Goal: Task Accomplishment & Management: Complete application form

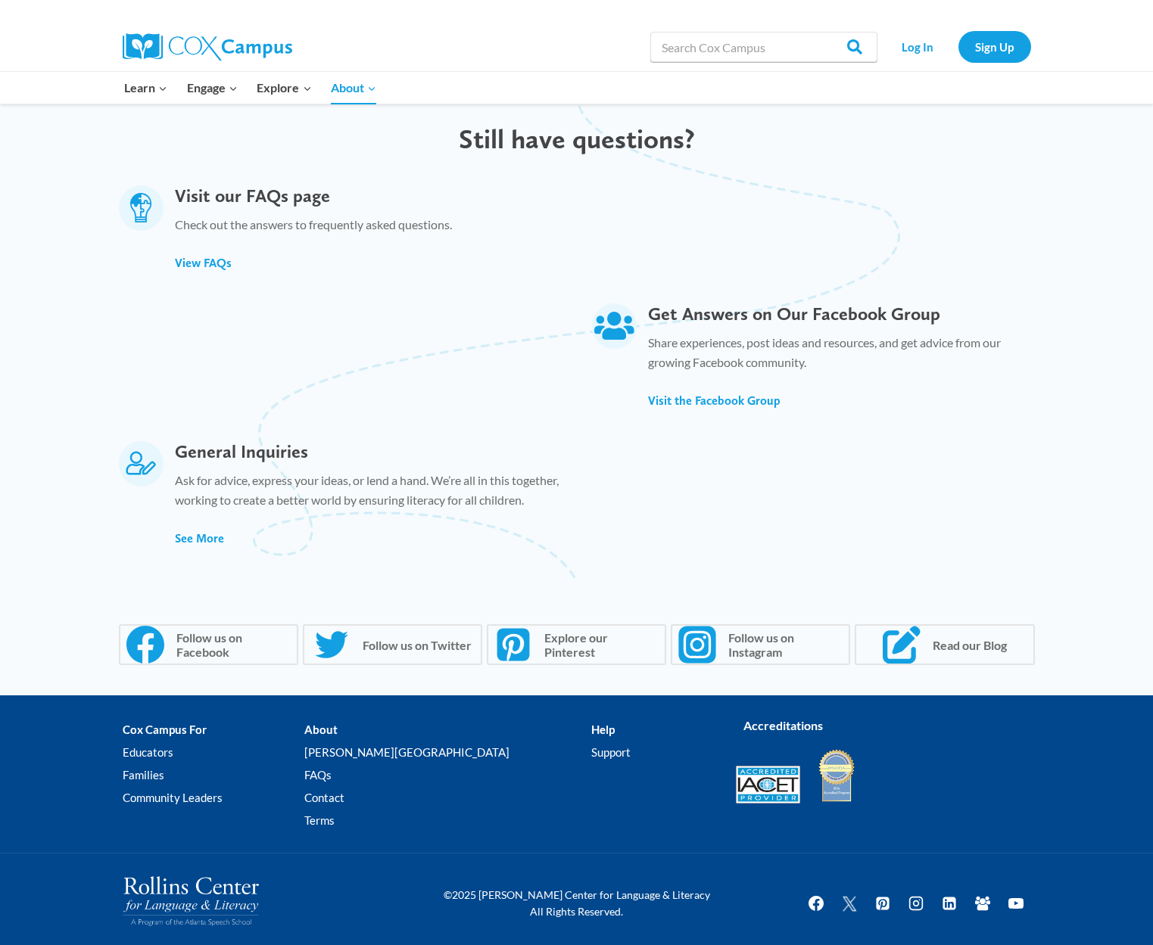
scroll to position [778, 0]
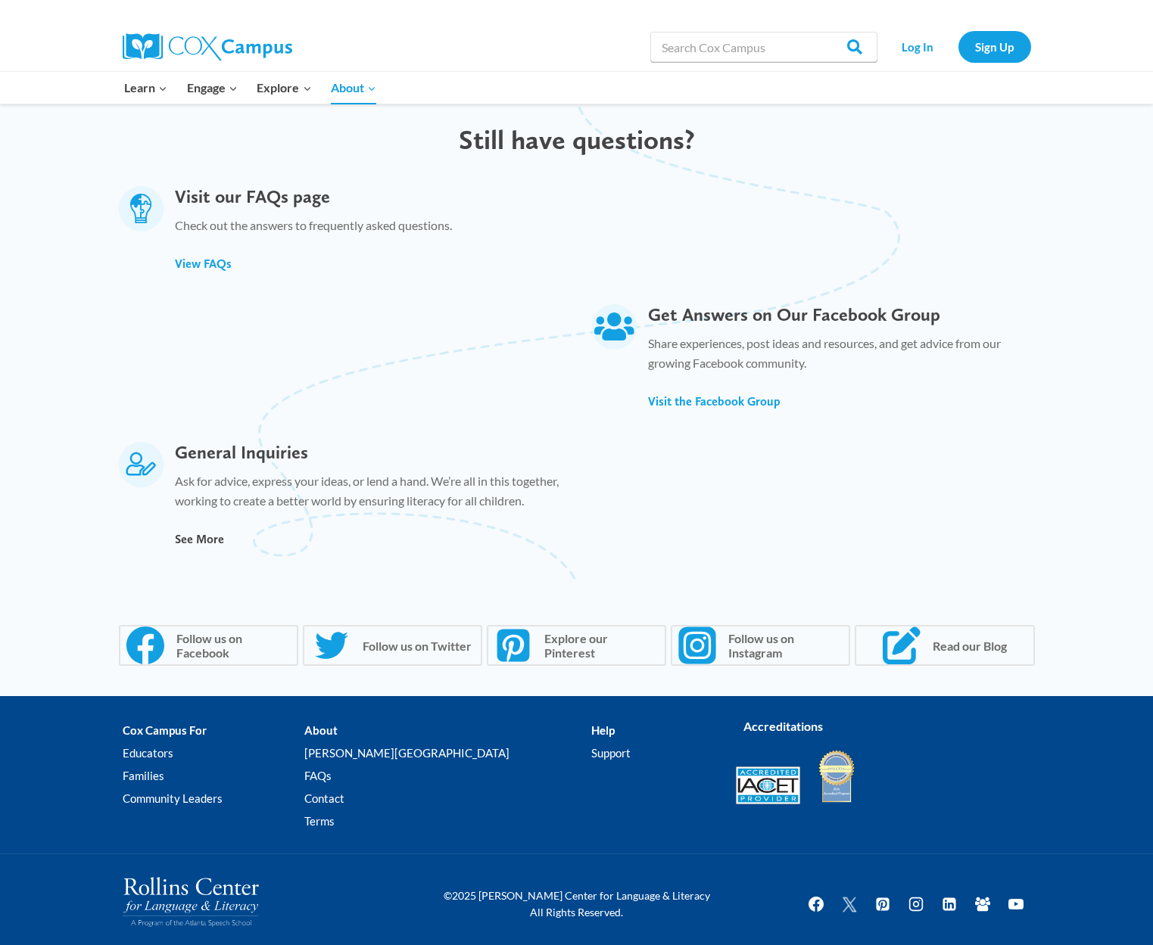
click at [207, 532] on span "See More" at bounding box center [199, 539] width 49 height 14
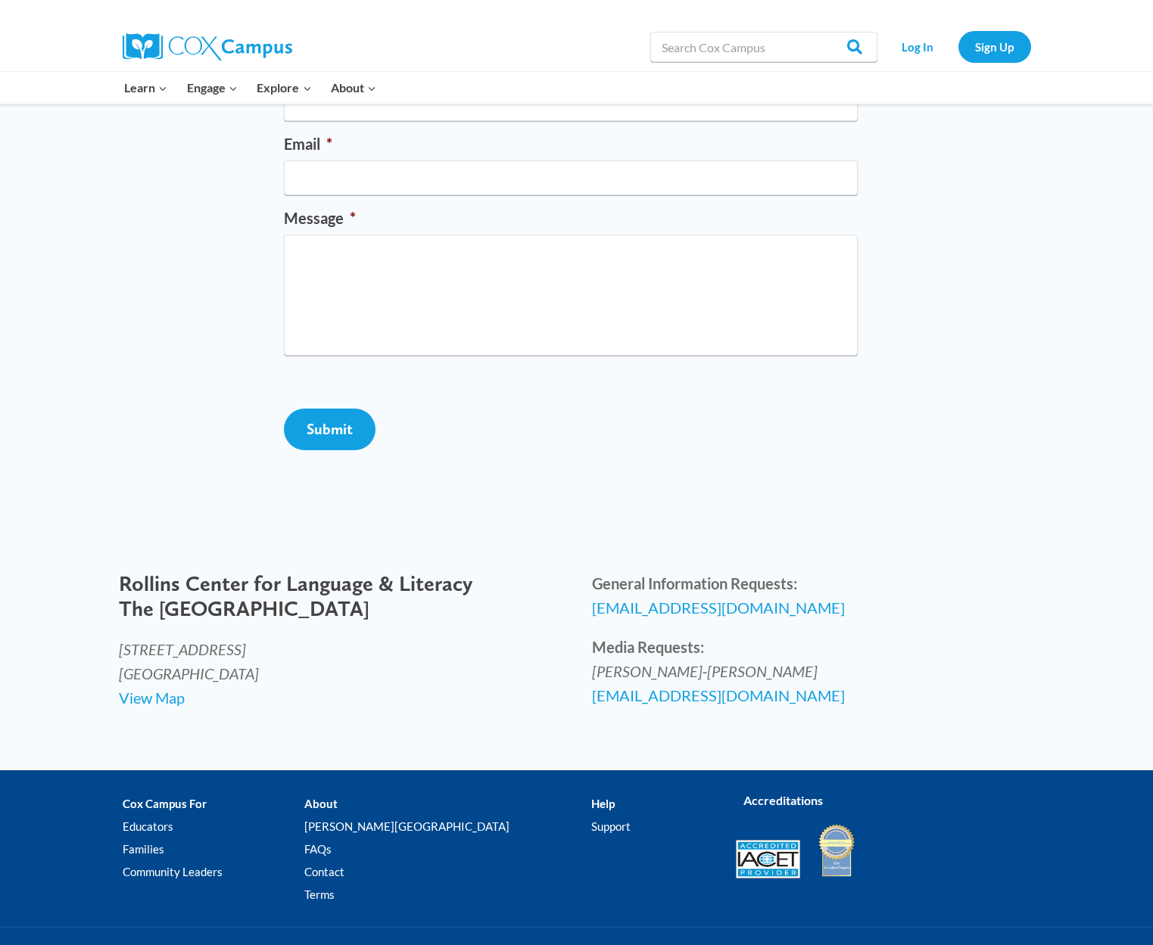
scroll to position [260, 0]
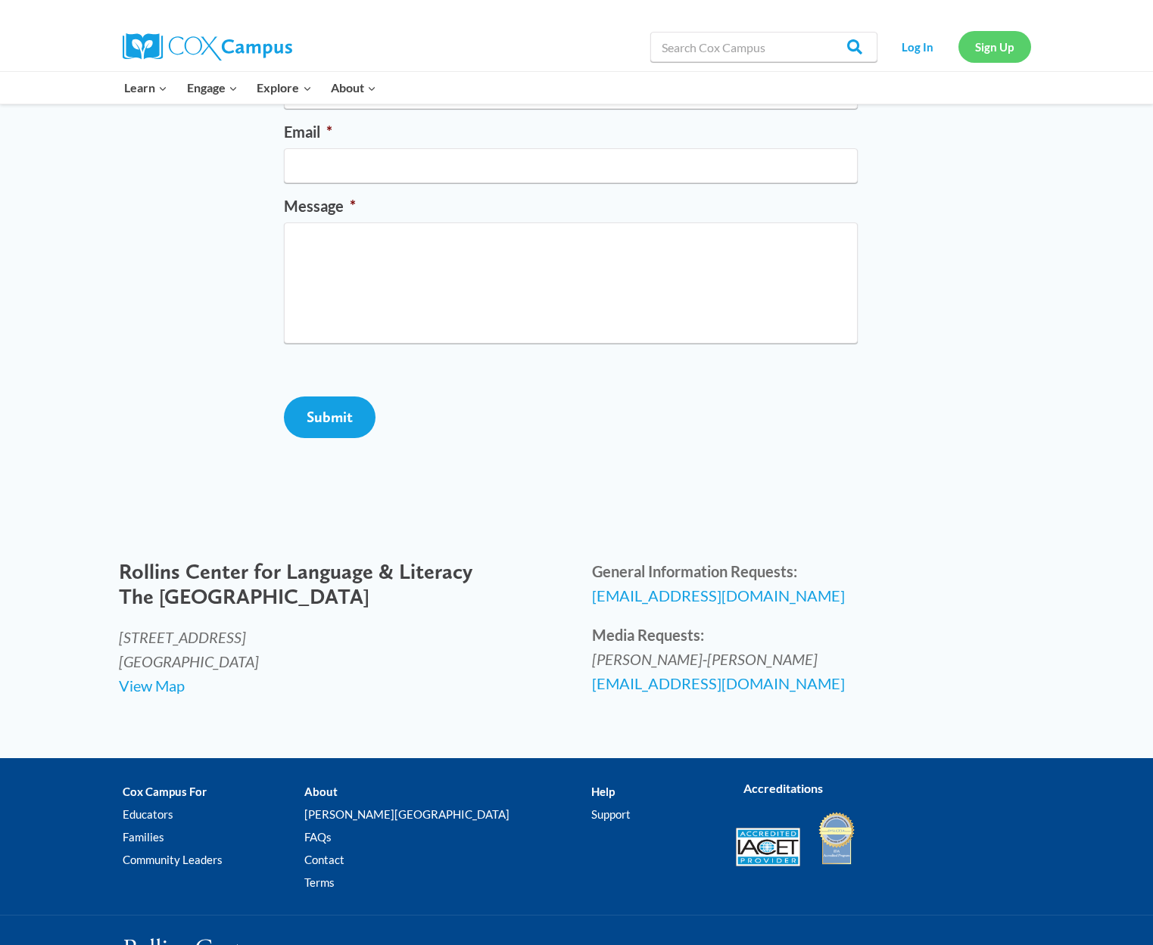
click at [1003, 46] on link "Sign Up" at bounding box center [994, 46] width 73 height 31
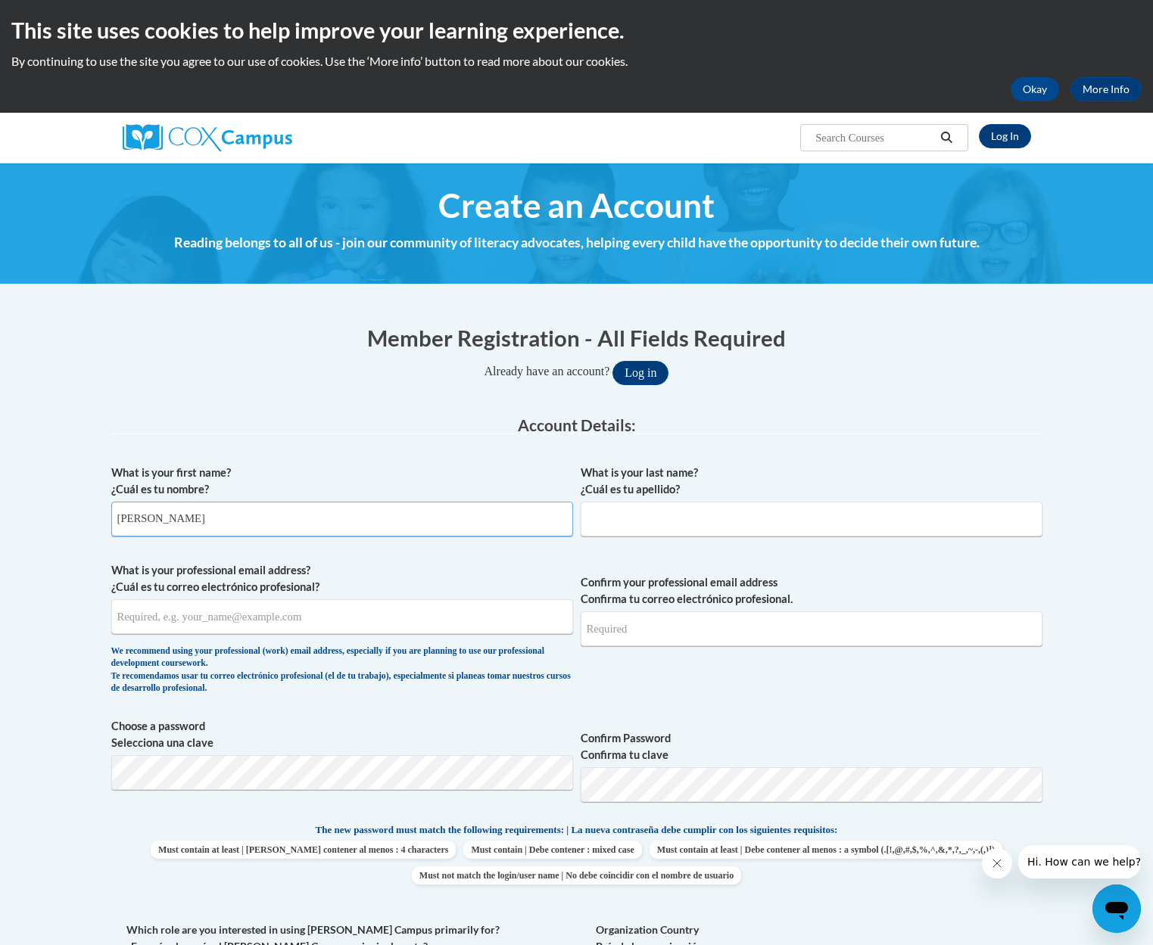
type input "Kenesha"
type input "Andrews"
drag, startPoint x: 232, startPoint y: 617, endPoint x: 256, endPoint y: 624, distance: 24.6
click at [233, 618] on input "kenesha@mhousechildacre.com" at bounding box center [342, 616] width 462 height 35
type input "kenesha@mhousechildcare.com"
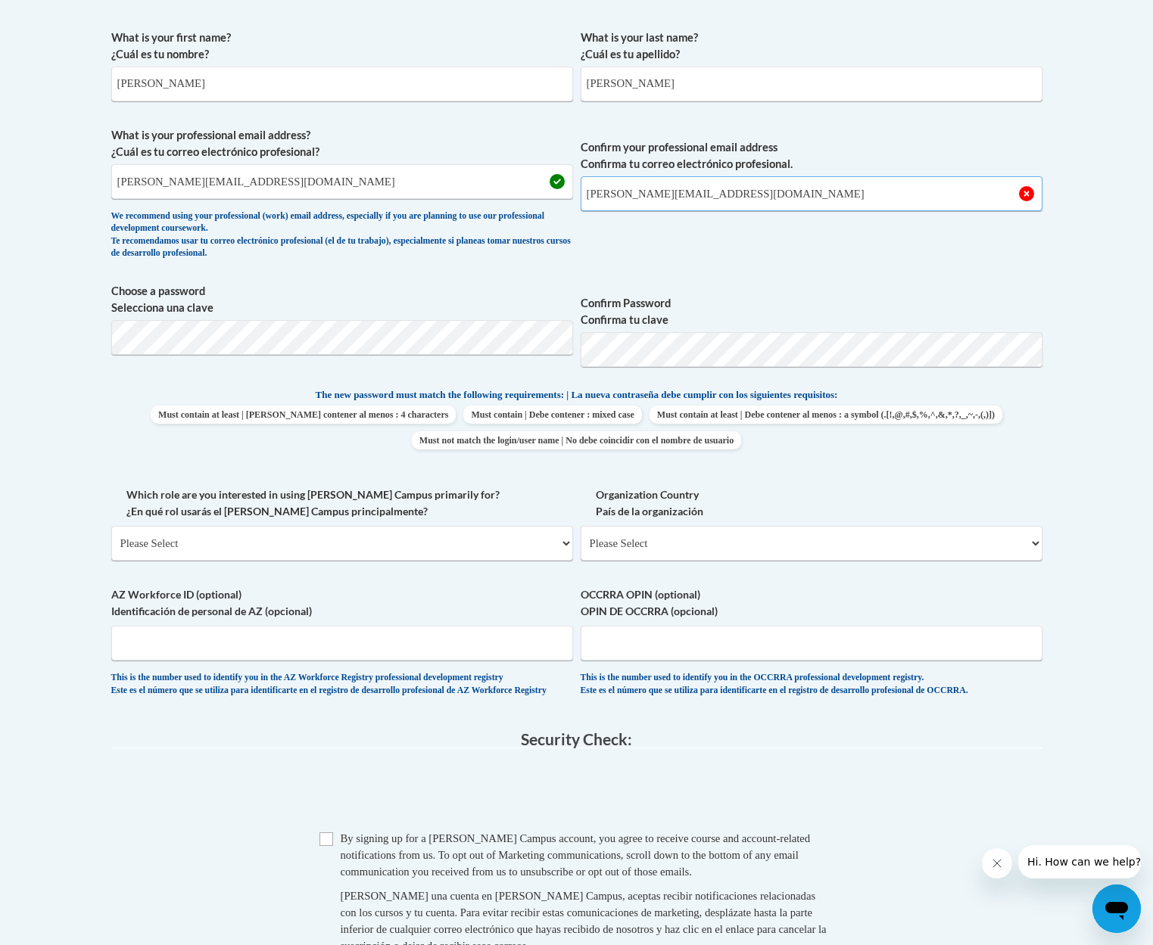
scroll to position [436, 0]
type input "kenesha@mhousechildcare.com"
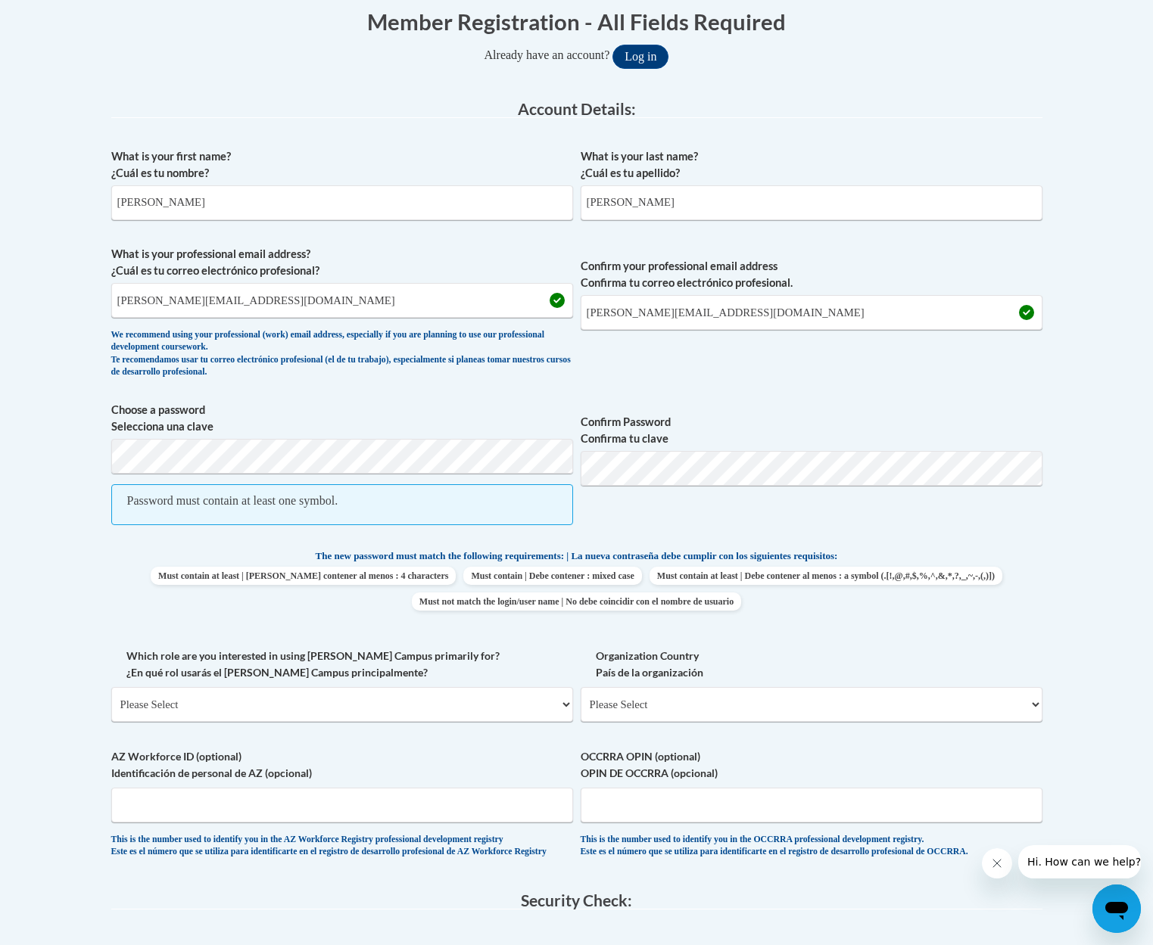
scroll to position [317, 0]
select select "fbf2d438-af2f-41f8-98f1-81c410e29de3"
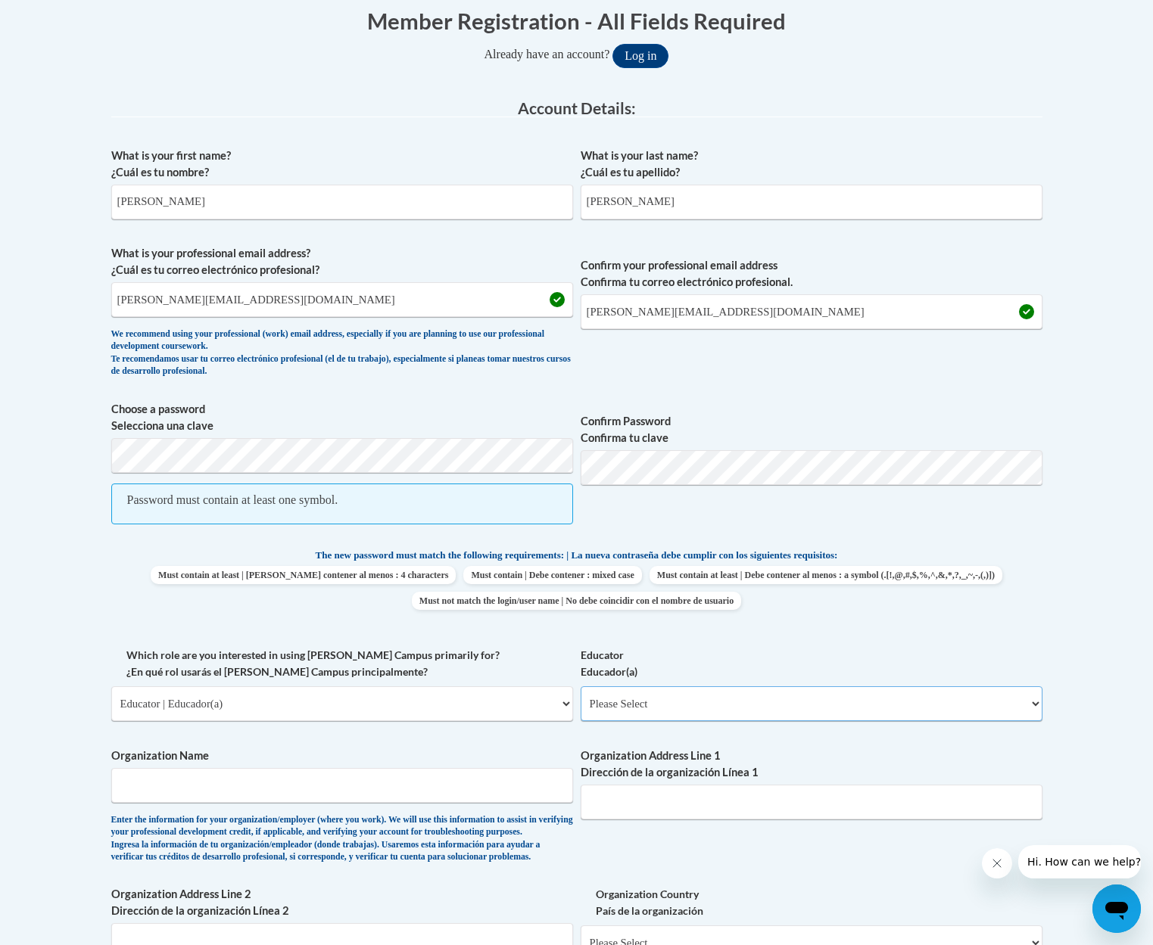
select select "5e2af403-4f2c-4e49-a02f-103e55d7b75b"
type input "Madalyn's House Childcare"
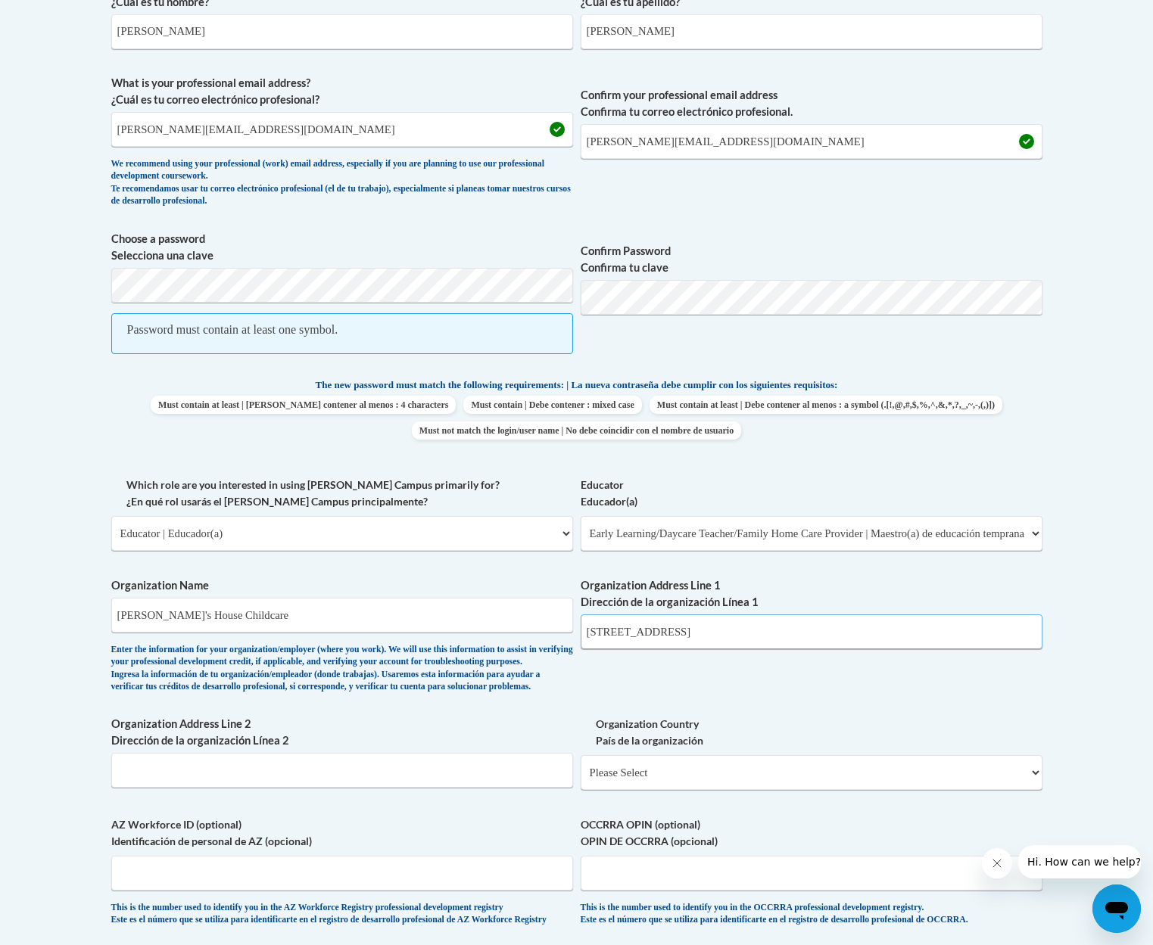
scroll to position [489, 0]
type input "2667 Powder Springs Rd"
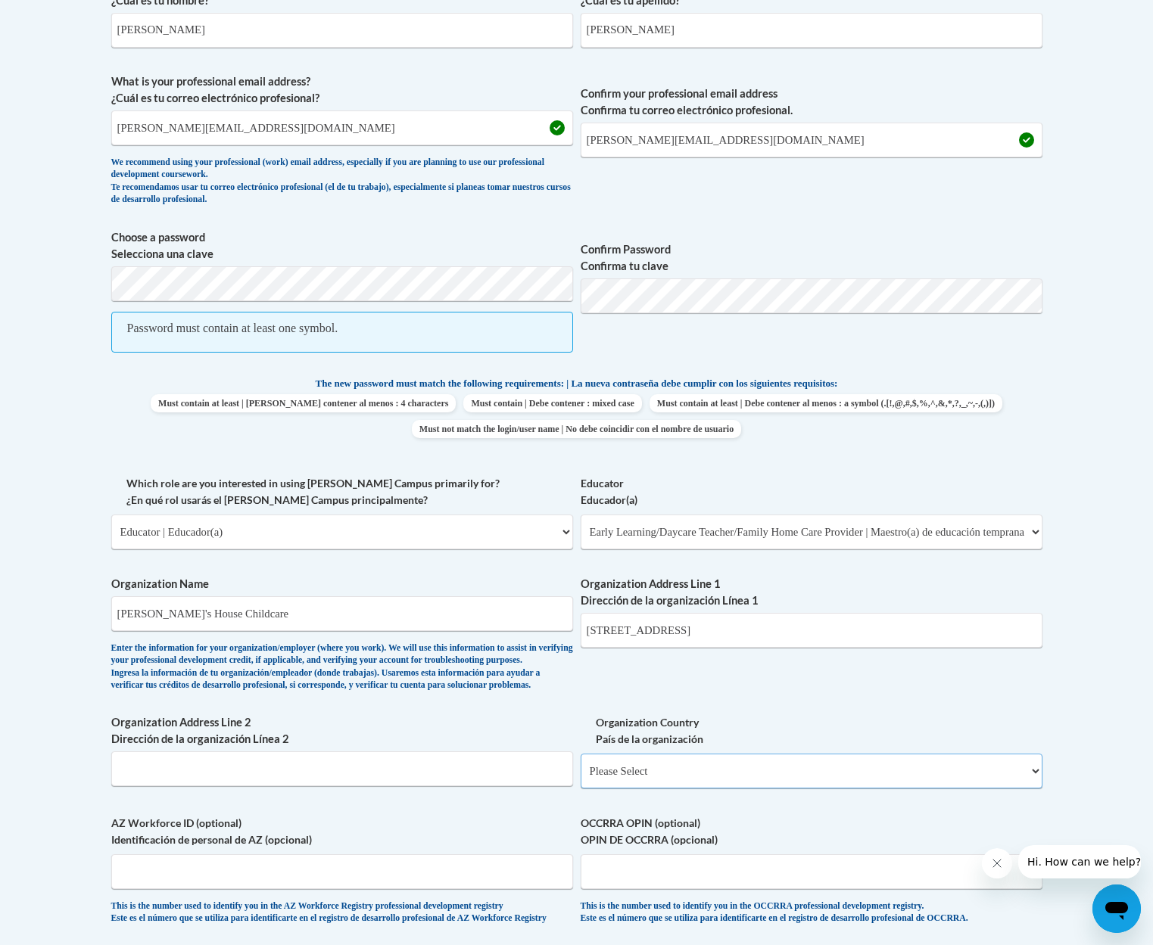
select select "ad49bcad-a171-4b2e-b99c-48b446064914"
select select
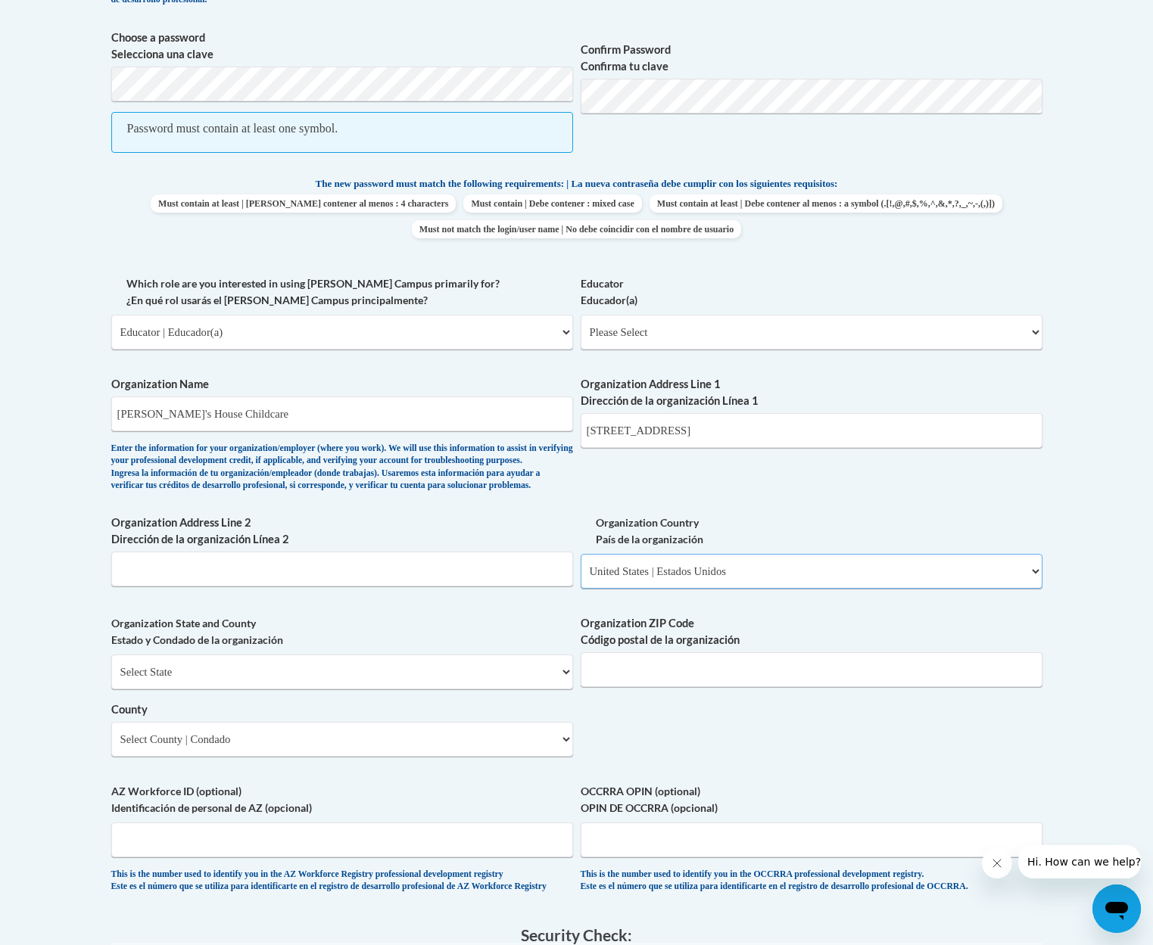
scroll to position [702, 0]
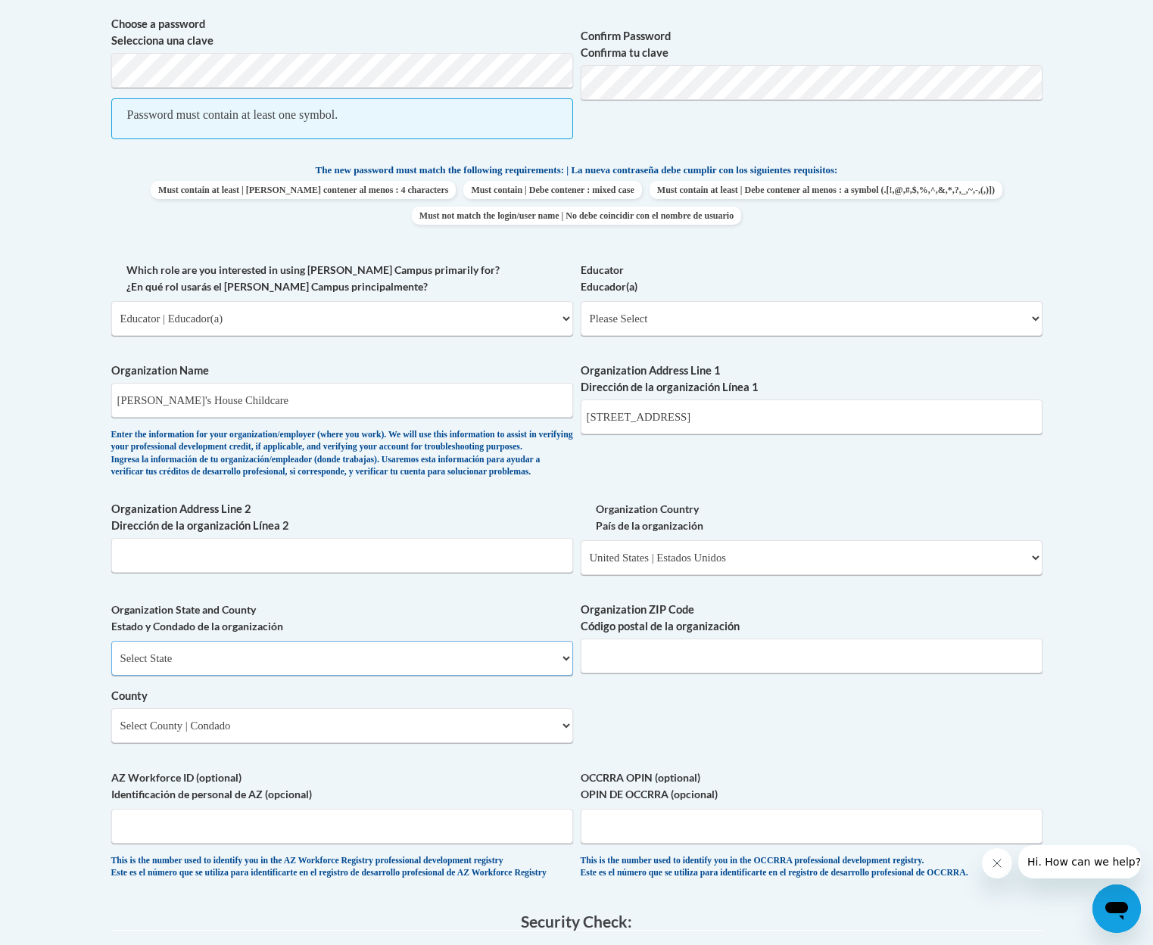
select select "Georgia"
select select "Cobb"
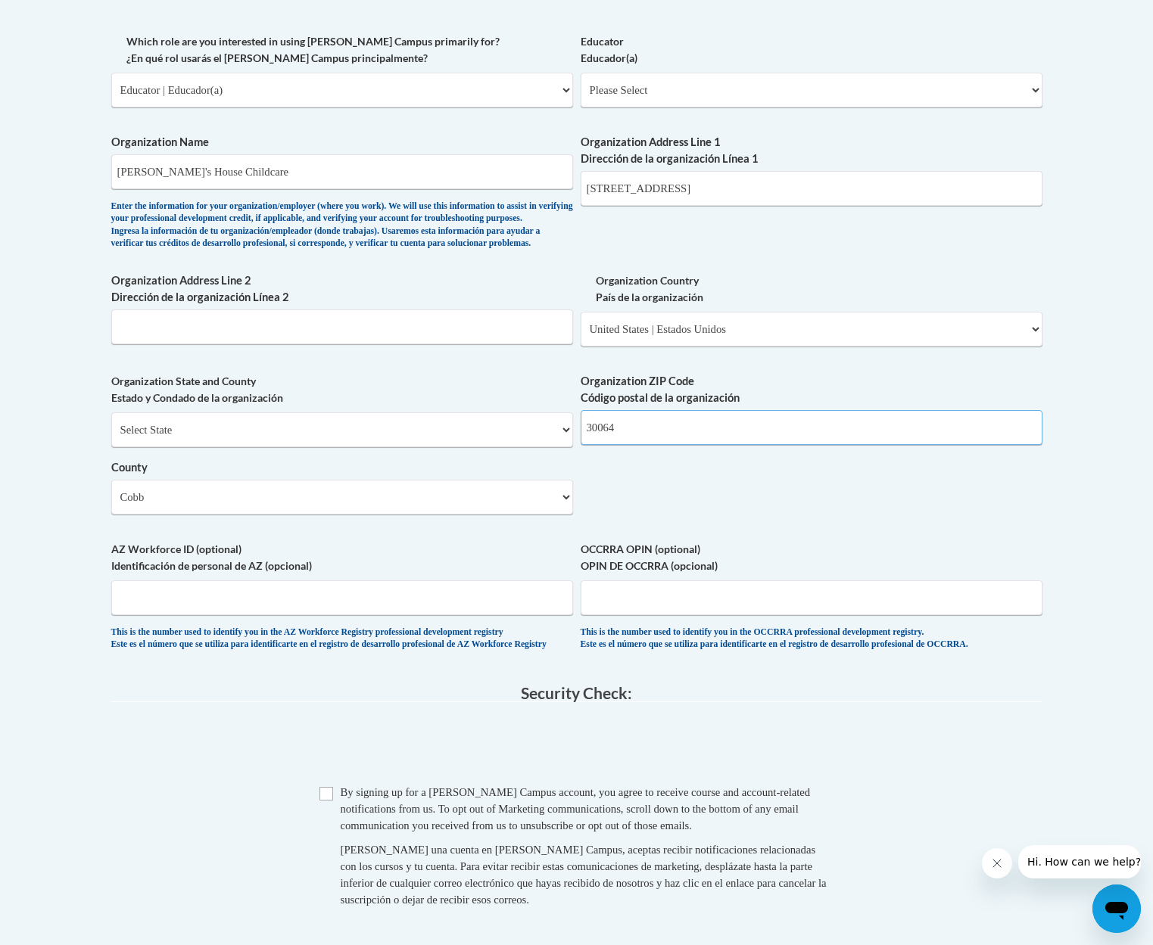
scroll to position [951, 0]
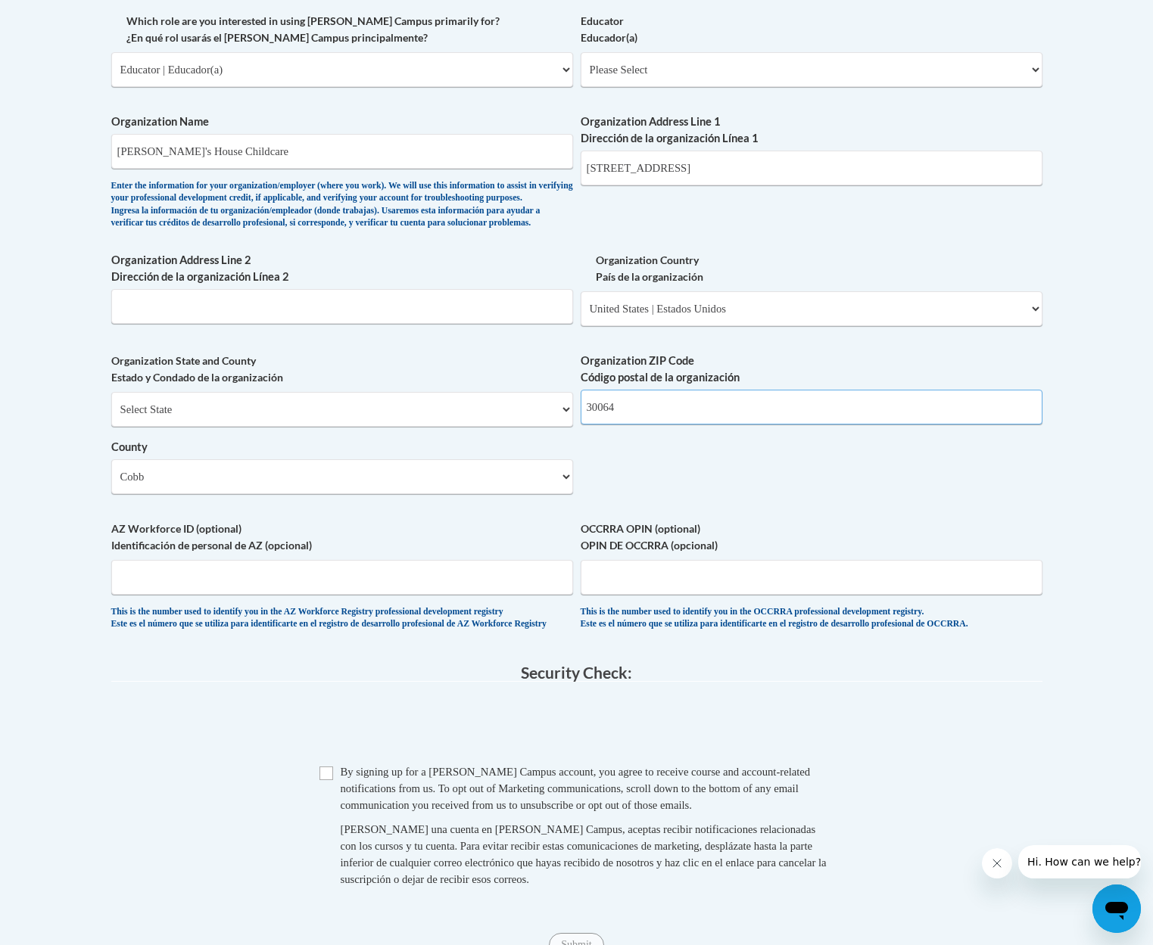
type input "30064"
click at [332, 776] on input "Checkbox" at bounding box center [326, 774] width 14 height 14
checkbox input "true"
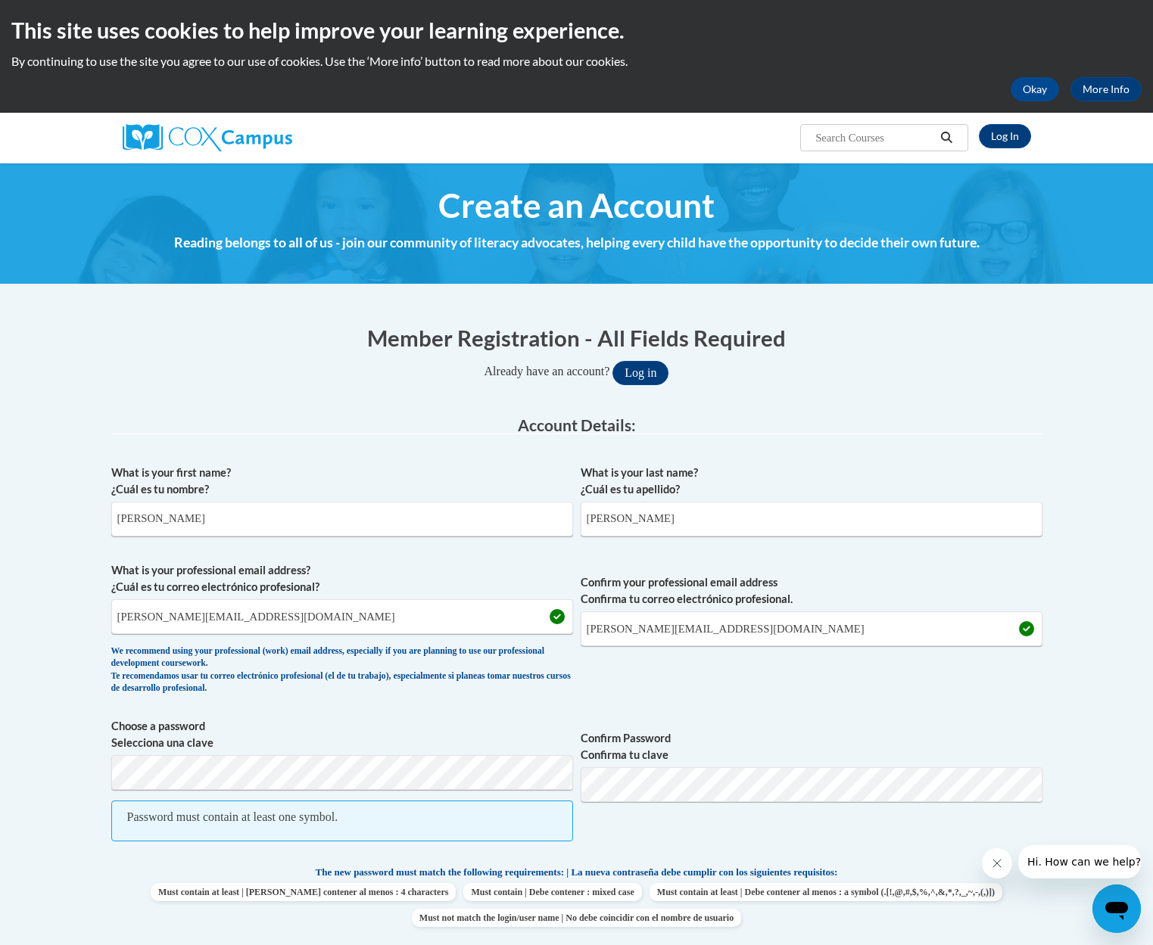
scroll to position [0, 0]
click at [844, 332] on h1 "Member Registration - All Fields Required" at bounding box center [576, 337] width 931 height 31
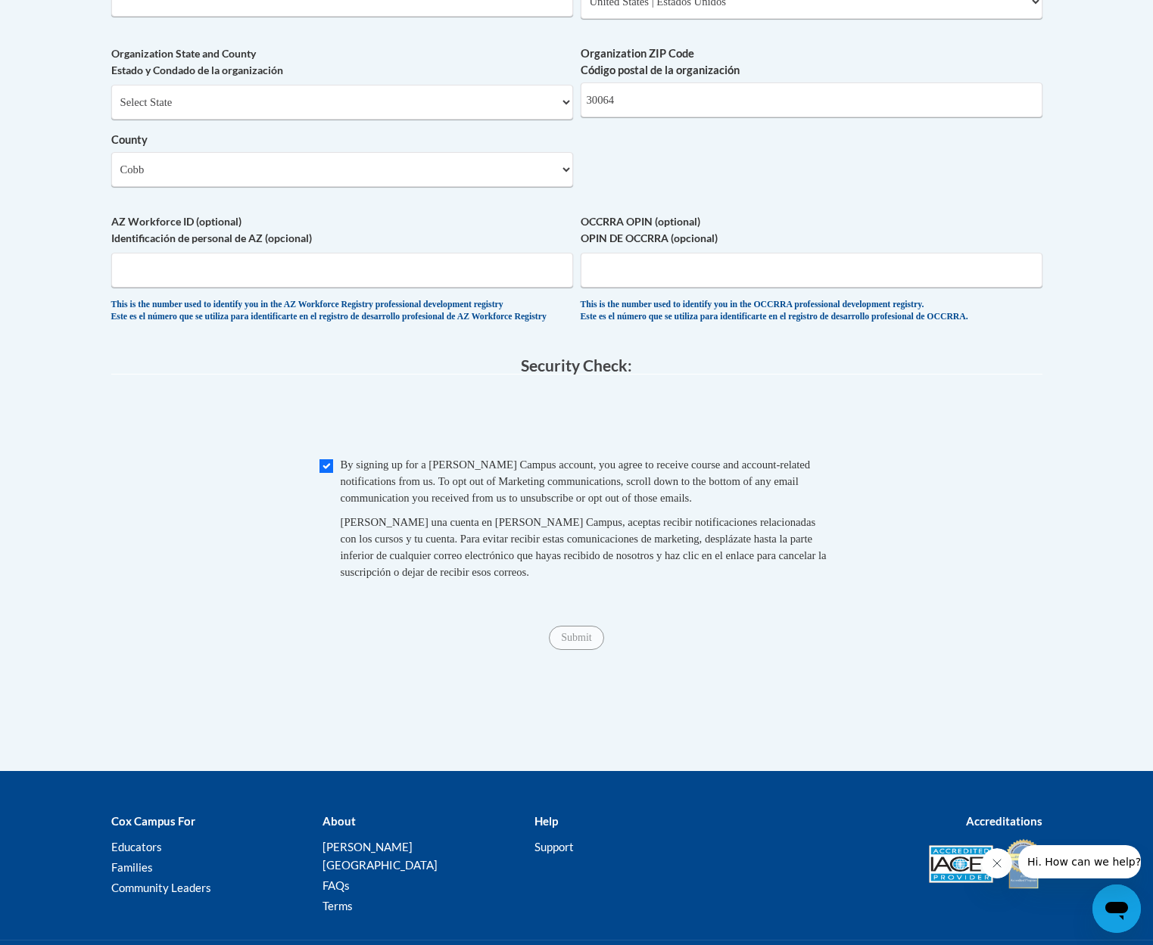
scroll to position [1265, 0]
